Goal: Task Accomplishment & Management: Complete application form

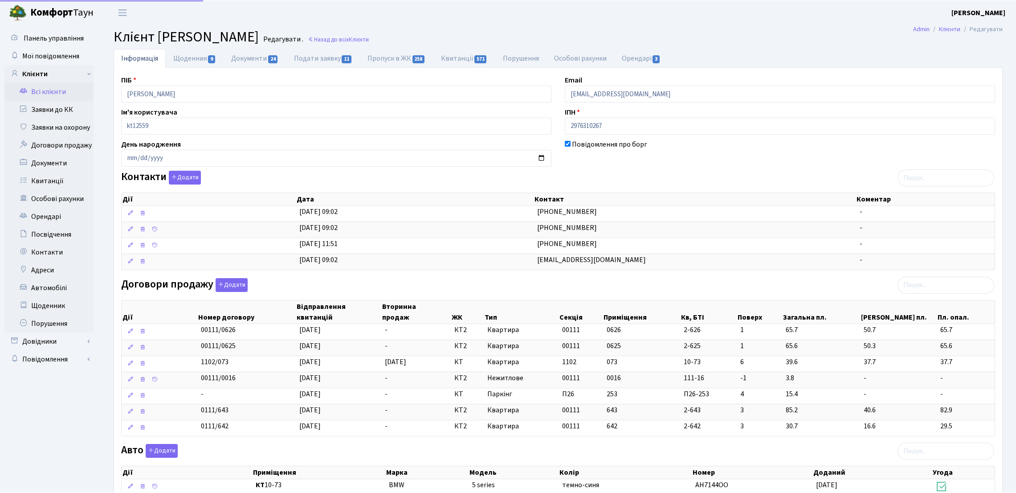
scroll to position [48, 0]
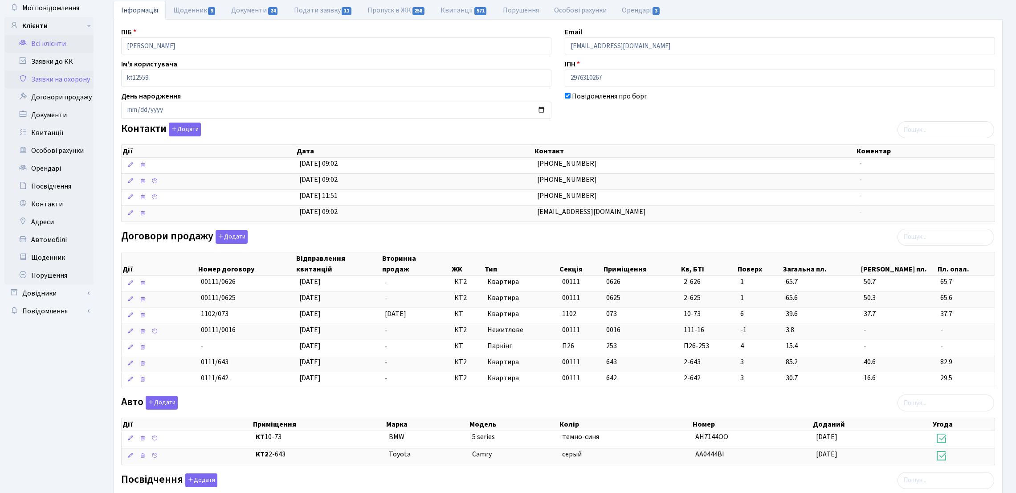
click at [79, 82] on link "Заявки на охорону" at bounding box center [48, 79] width 89 height 18
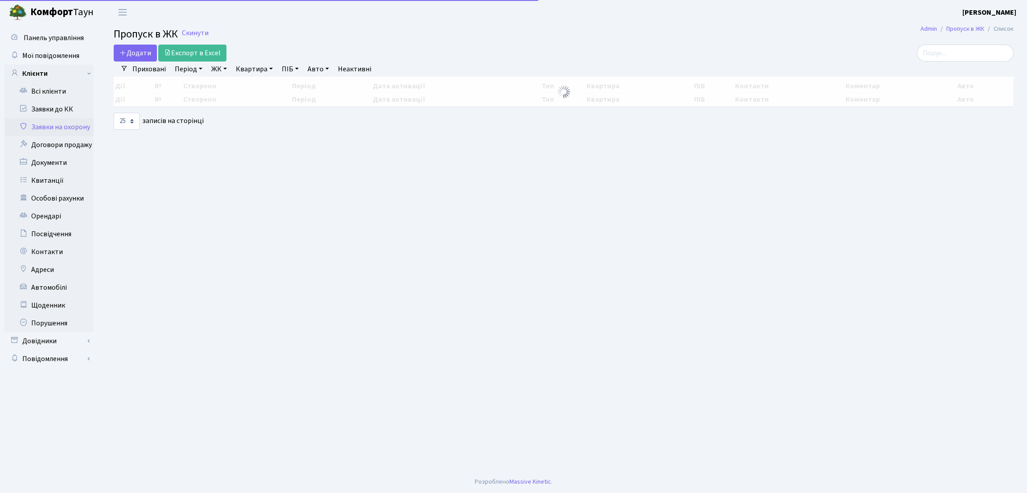
select select "25"
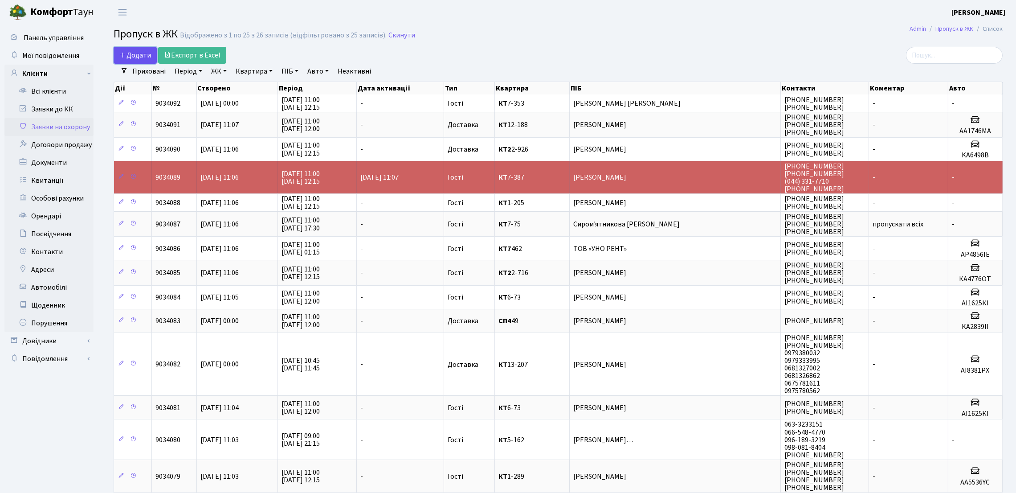
click at [125, 54] on icon at bounding box center [122, 54] width 7 height 7
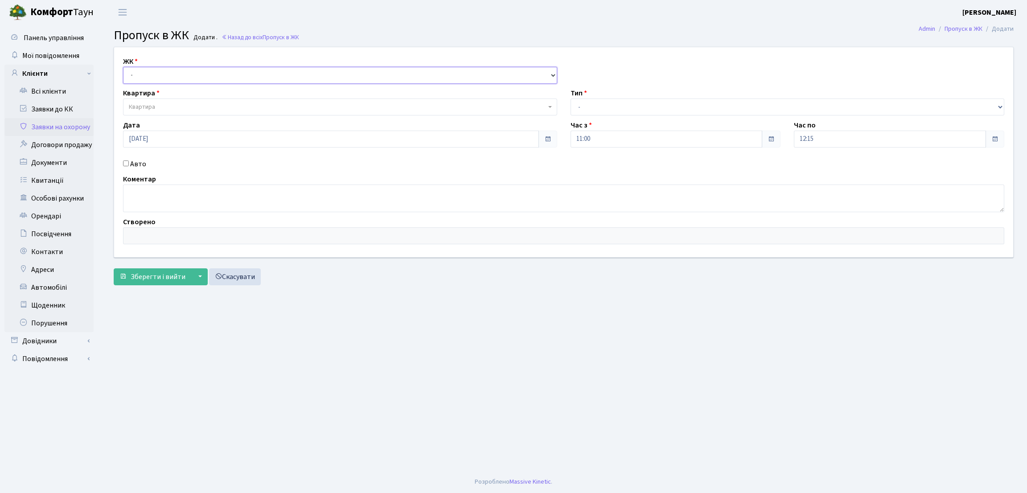
drag, startPoint x: 242, startPoint y: 75, endPoint x: 237, endPoint y: 80, distance: 7.6
click at [240, 75] on select "- КТ, вул. Регенераторна, 4 ЦП, вул. Джона Маккейна, 7 ТХ, вул. Ділова, 1/2 КТ2…" at bounding box center [340, 75] width 434 height 17
select select "271"
click at [123, 67] on select "- КТ, вул. Регенераторна, 4 ЦП, вул. Джона Маккейна, 7 ТХ, вул. Ділова, 1/2 КТ2…" at bounding box center [340, 75] width 434 height 17
select select
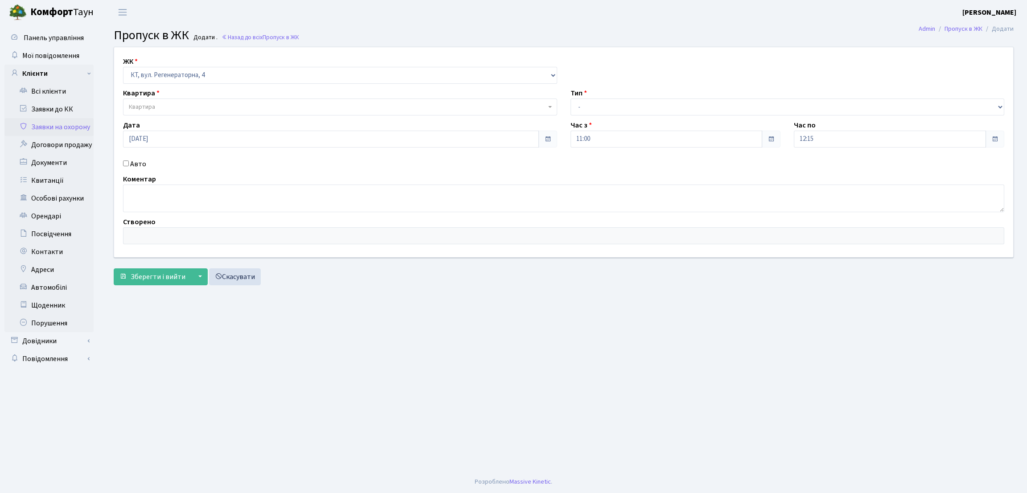
click at [140, 164] on label "Авто" at bounding box center [138, 164] width 16 height 11
click at [129, 164] on input "Авто" at bounding box center [126, 163] width 6 height 6
checkbox input "true"
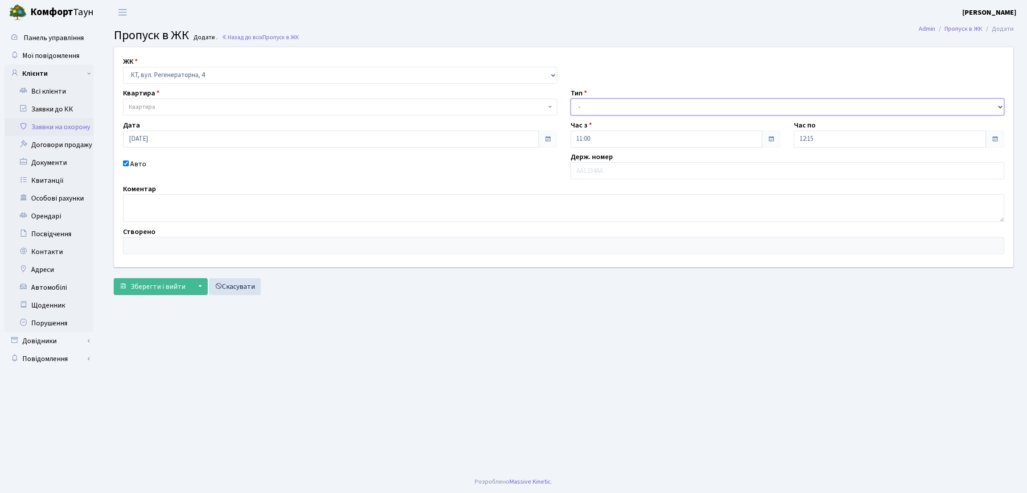
click at [664, 106] on select "- Доставка Таксі Гості Сервіс" at bounding box center [787, 106] width 434 height 17
select select "1"
click at [570, 98] on select "- Доставка Таксі Гості Сервіс" at bounding box center [787, 106] width 434 height 17
click at [606, 177] on input "text" at bounding box center [787, 170] width 434 height 17
type input "АА7376КТ"
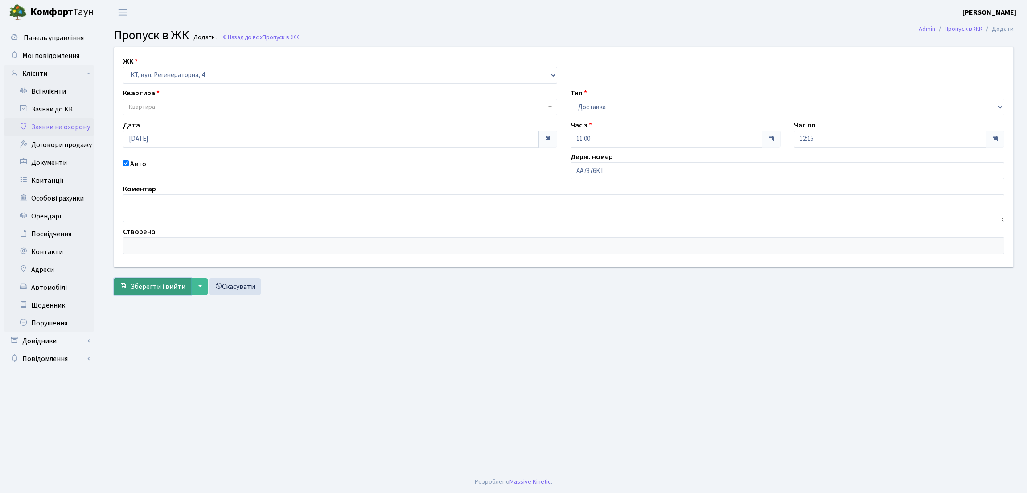
click at [159, 287] on span "Зберегти і вийти" at bounding box center [158, 287] width 55 height 10
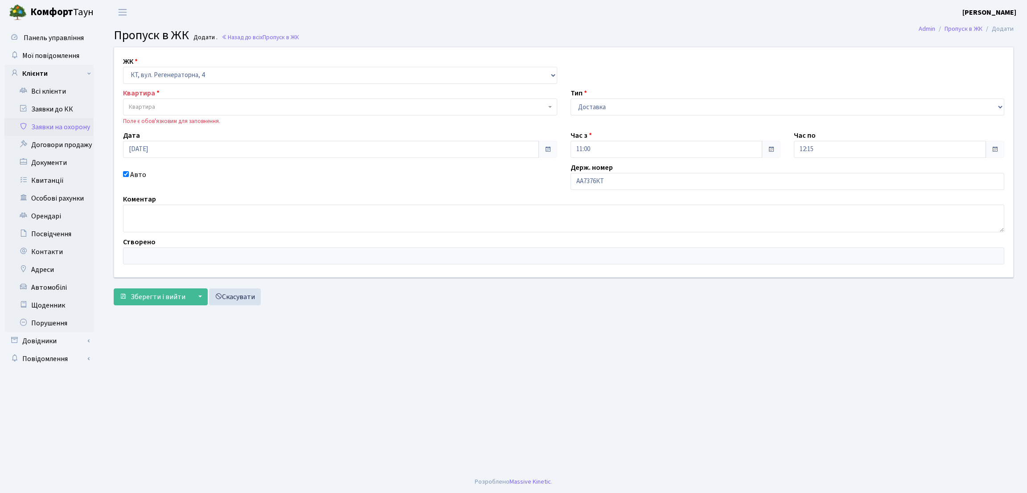
click at [156, 107] on span "Квартира" at bounding box center [337, 106] width 417 height 9
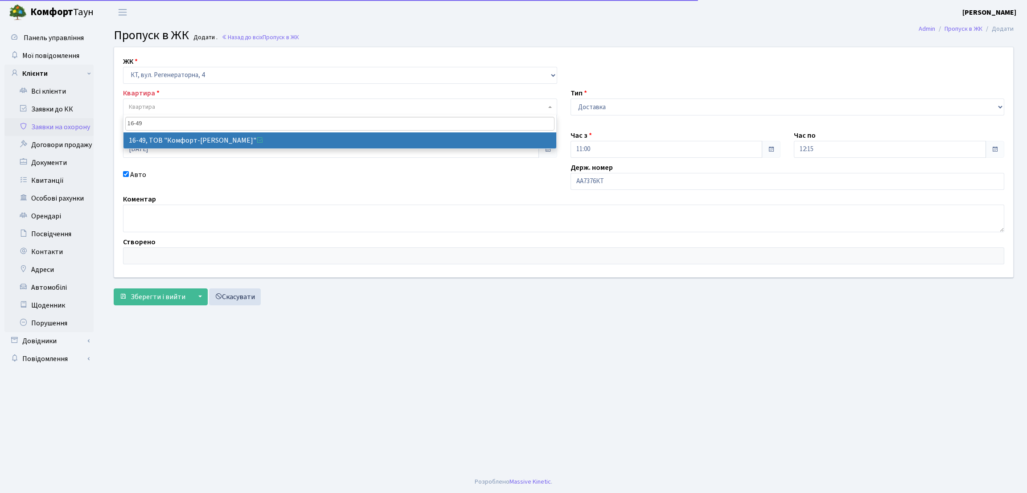
type input "16-49"
select select "8610"
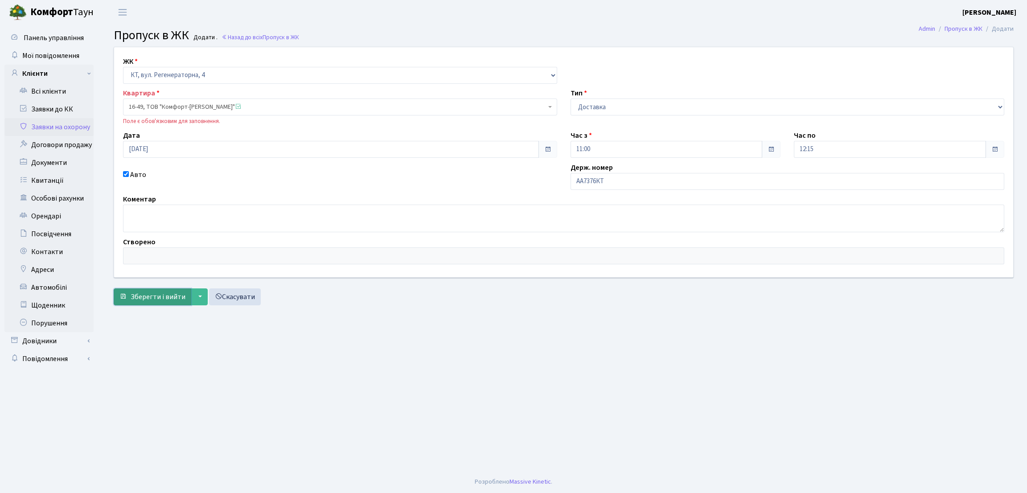
click at [161, 299] on span "Зберегти і вийти" at bounding box center [158, 297] width 55 height 10
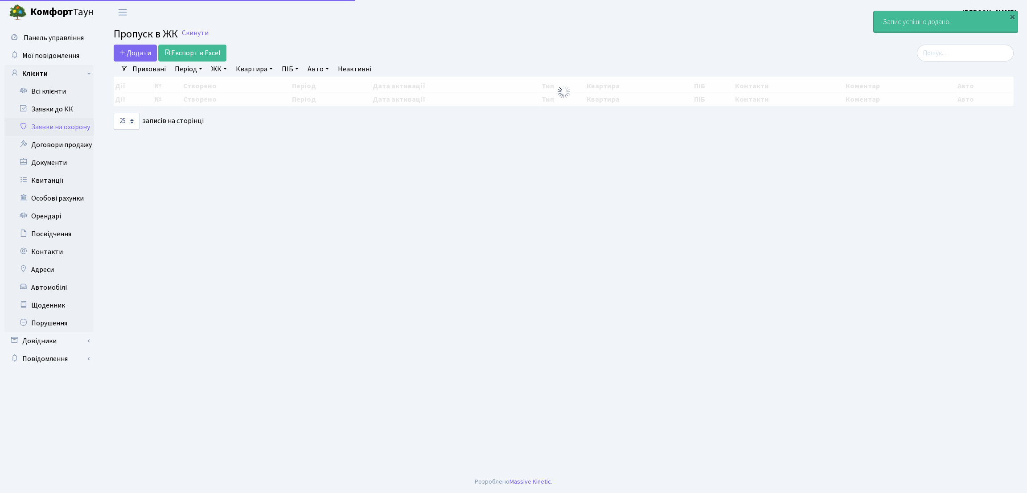
select select "25"
